Goal: Task Accomplishment & Management: Manage account settings

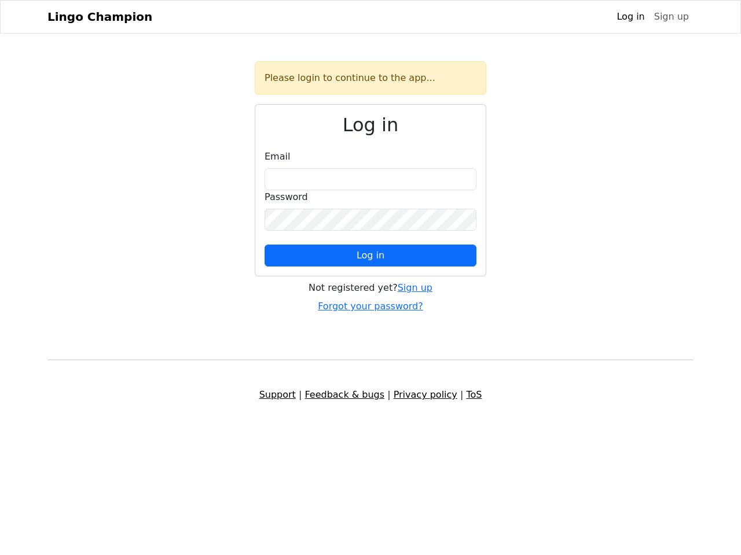
click at [370, 256] on span "Log in" at bounding box center [370, 255] width 28 height 11
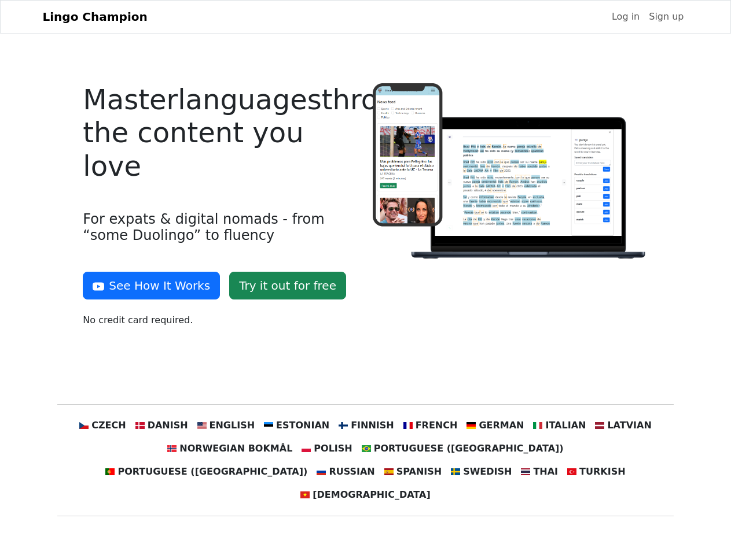
click at [366, 278] on div at bounding box center [510, 209] width 289 height 253
click at [147, 286] on button "See How It Works" at bounding box center [151, 286] width 137 height 28
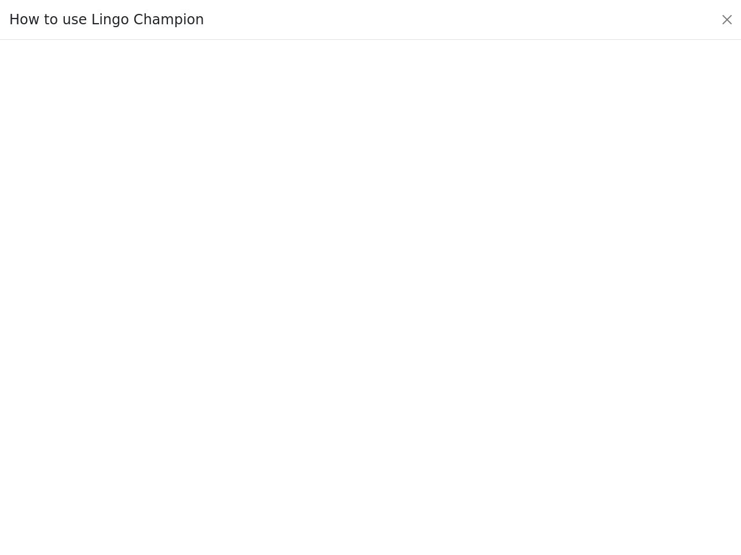
click at [237, 426] on div at bounding box center [370, 298] width 686 height 406
click at [301, 426] on div at bounding box center [370, 298] width 686 height 406
click at [364, 426] on div at bounding box center [370, 298] width 686 height 406
click at [422, 426] on div at bounding box center [370, 298] width 686 height 406
click at [482, 426] on div at bounding box center [370, 298] width 686 height 406
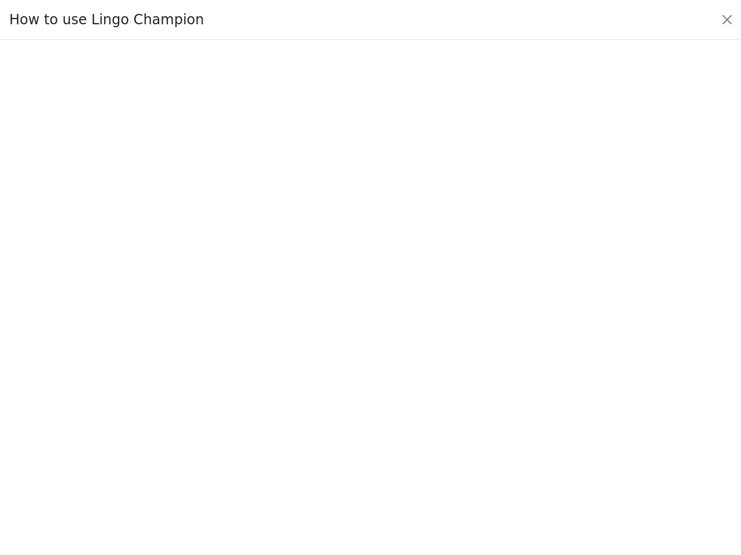
click at [542, 426] on div at bounding box center [370, 298] width 686 height 406
